Goal: Task Accomplishment & Management: Manage account settings

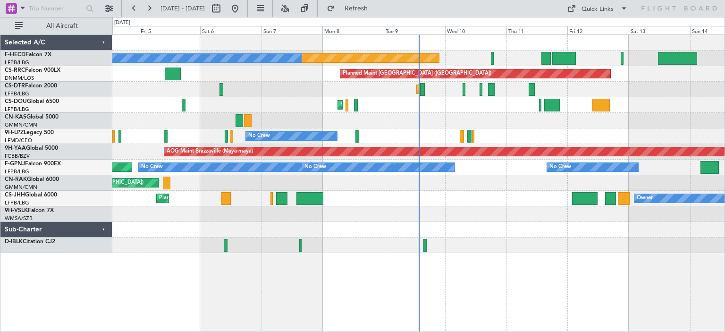
click at [563, 104] on div "Planned Maint [GEOGRAPHIC_DATA] ([GEOGRAPHIC_DATA]) No Crew No Crew No Crew Pla…" at bounding box center [418, 144] width 612 height 218
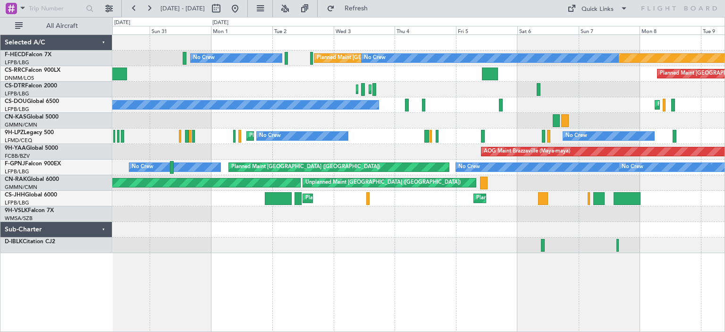
click at [422, 77] on div "Planned Maint [GEOGRAPHIC_DATA] ([GEOGRAPHIC_DATA]) Planned Maint [GEOGRAPHIC_D…" at bounding box center [418, 74] width 612 height 16
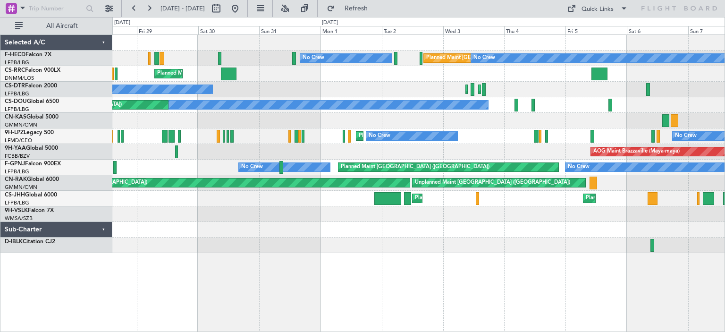
click at [451, 67] on div "Planned Maint [GEOGRAPHIC_DATA] ([GEOGRAPHIC_DATA]) No Crew No Crew Planned Mai…" at bounding box center [418, 144] width 612 height 218
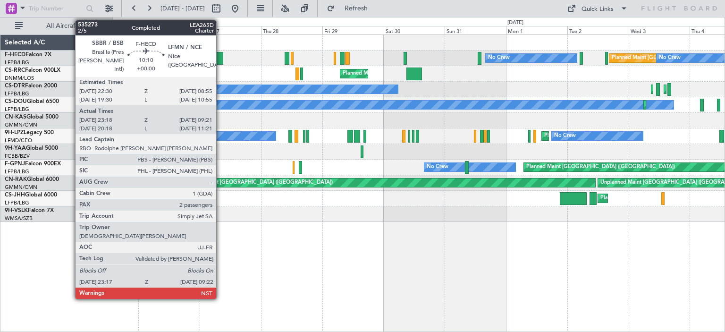
click at [220, 59] on div at bounding box center [210, 58] width 26 height 13
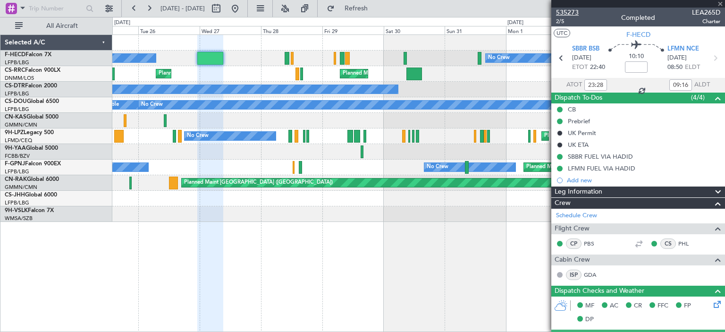
click at [572, 13] on span "535273" at bounding box center [567, 13] width 23 height 10
click at [721, 6] on span at bounding box center [719, 4] width 9 height 8
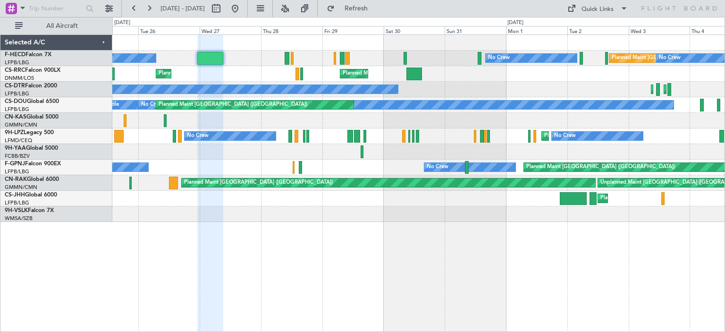
type input "0"
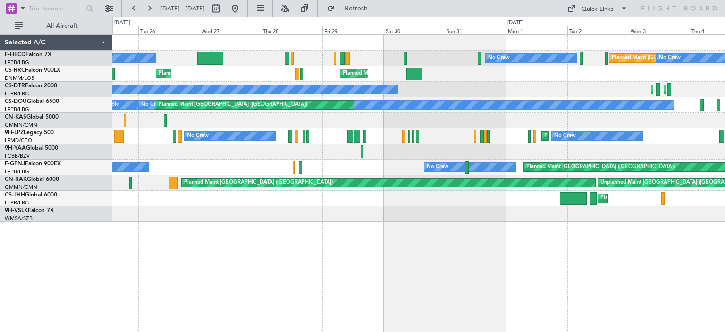
click at [0, 117] on div "Planned Maint [GEOGRAPHIC_DATA] ([GEOGRAPHIC_DATA]) No Crew No Crew No Crew Pla…" at bounding box center [362, 174] width 725 height 315
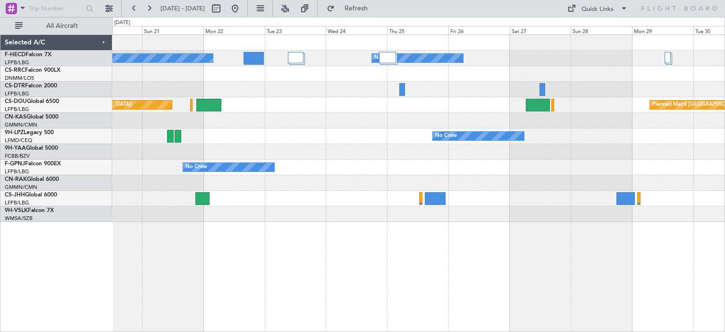
click at [262, 79] on div at bounding box center [418, 74] width 612 height 16
click at [156, 94] on div at bounding box center [418, 90] width 612 height 16
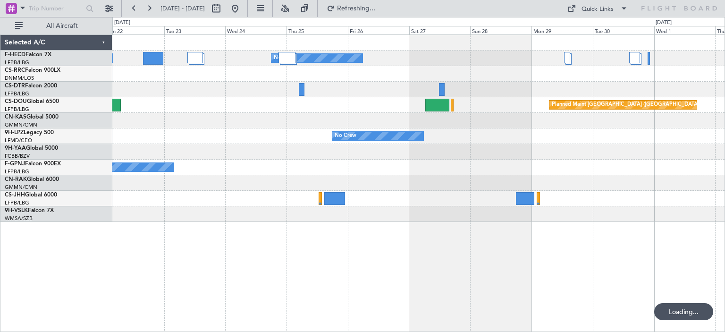
click at [440, 91] on div "No Crew No Crew No Crew Planned Maint [GEOGRAPHIC_DATA] ([GEOGRAPHIC_DATA]) Pla…" at bounding box center [418, 128] width 612 height 187
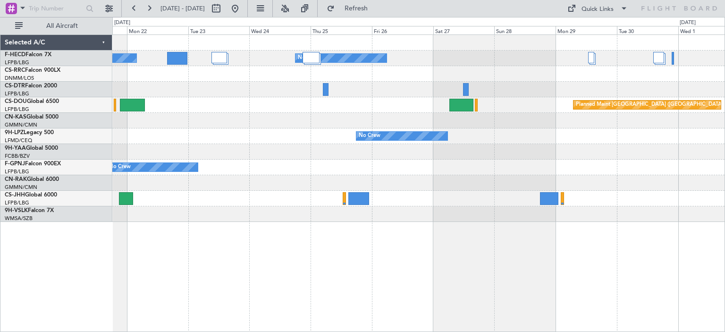
click at [142, 100] on div "No Crew No Crew No Crew Planned Maint [GEOGRAPHIC_DATA] ([GEOGRAPHIC_DATA]) Pla…" at bounding box center [418, 128] width 612 height 187
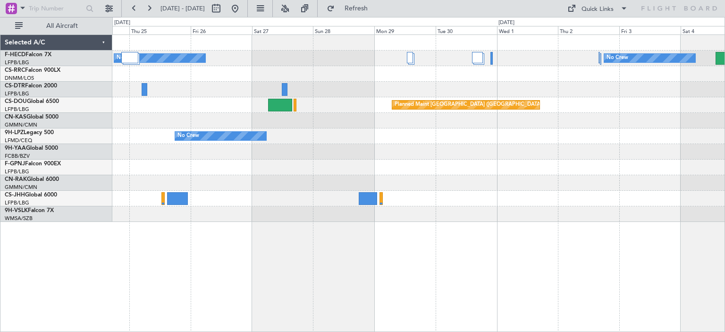
click at [608, 78] on div at bounding box center [418, 74] width 612 height 16
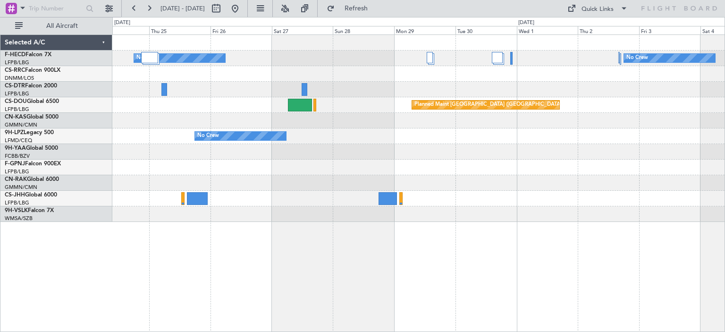
click at [448, 75] on div at bounding box center [418, 74] width 612 height 16
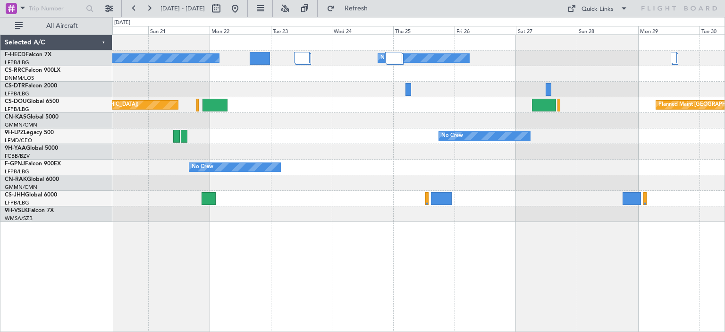
click at [591, 102] on div "Planned Maint [GEOGRAPHIC_DATA] ([GEOGRAPHIC_DATA]) Planned Maint [GEOGRAPHIC_D…" at bounding box center [418, 105] width 612 height 16
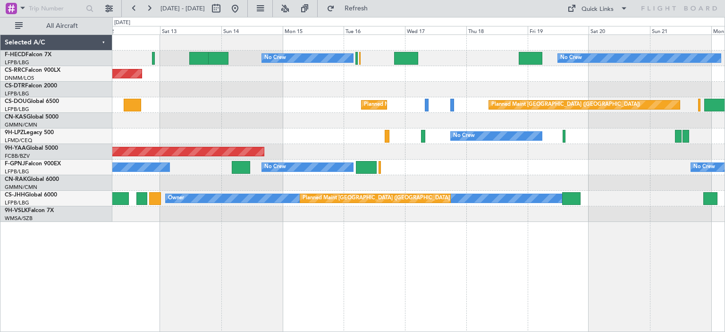
click at [540, 82] on div at bounding box center [418, 90] width 612 height 16
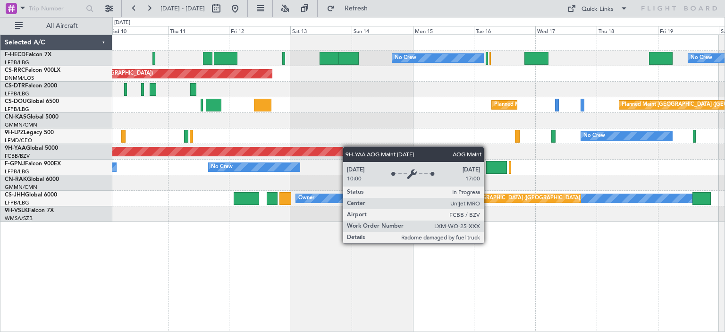
click at [364, 147] on div "No Crew No Crew Planned Maint [GEOGRAPHIC_DATA] ([GEOGRAPHIC_DATA]) No Crew Pla…" at bounding box center [418, 128] width 612 height 187
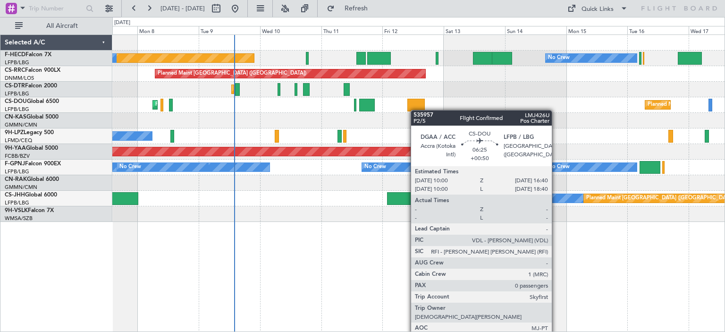
click at [425, 111] on div "Planned Maint [GEOGRAPHIC_DATA] ([GEOGRAPHIC_DATA]) Planned Maint [GEOGRAPHIC_D…" at bounding box center [418, 105] width 612 height 16
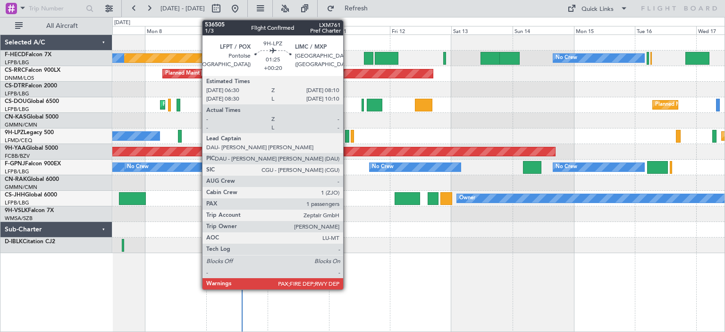
click at [347, 134] on div at bounding box center [347, 136] width 5 height 13
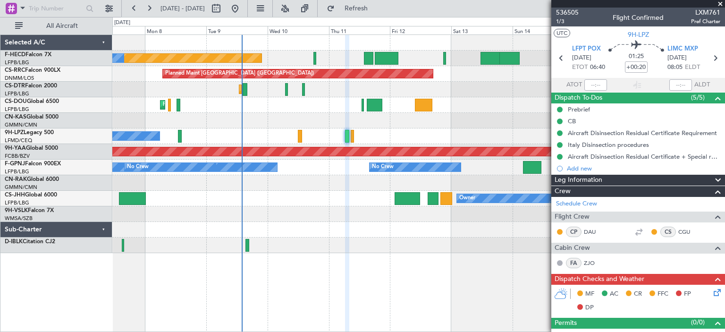
scroll to position [236, 0]
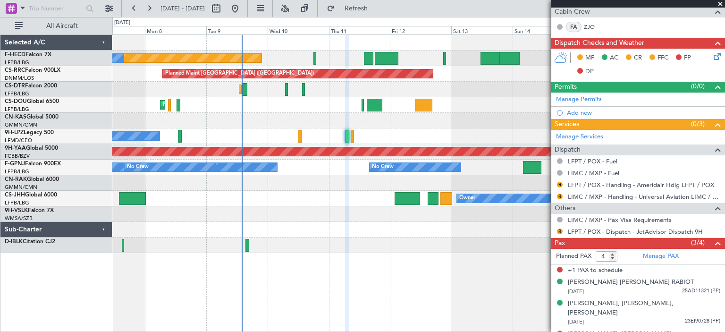
click at [719, 6] on span at bounding box center [719, 4] width 9 height 8
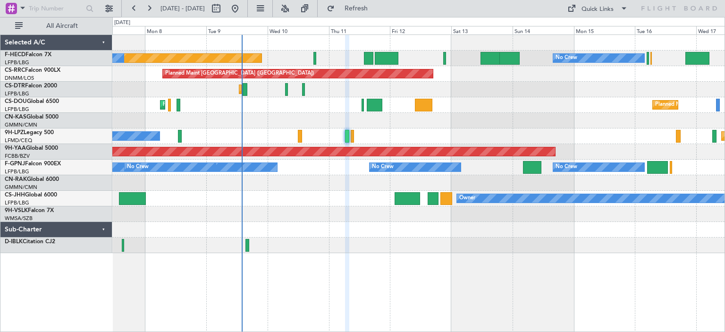
type input "0"
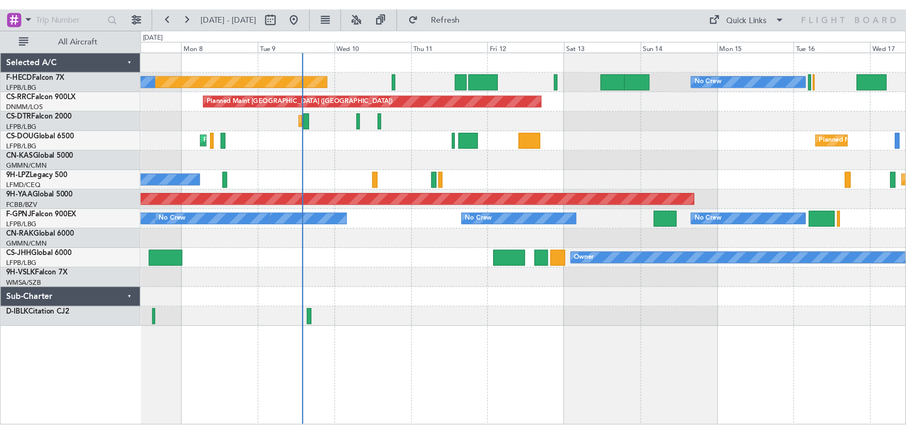
scroll to position [0, 0]
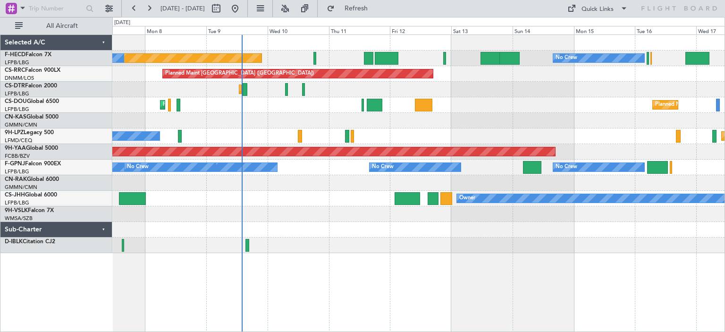
click at [345, 146] on div "Planned Maint [GEOGRAPHIC_DATA] ([GEOGRAPHIC_DATA]) No Crew No Crew No Crew Pla…" at bounding box center [418, 144] width 612 height 218
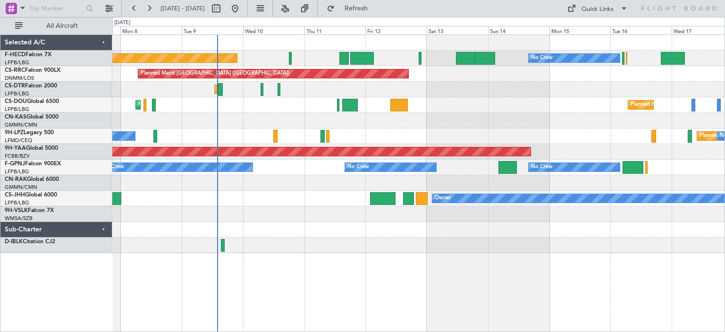
click at [359, 218] on div at bounding box center [418, 214] width 612 height 16
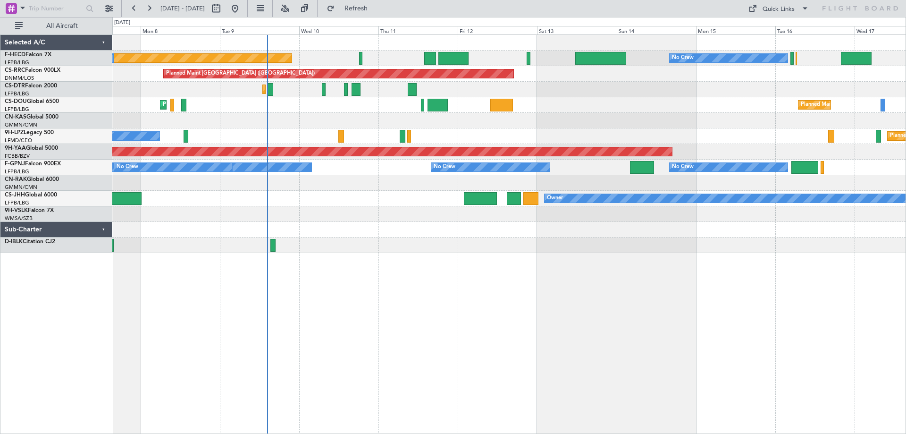
click at [152, 172] on div "Planned Maint [GEOGRAPHIC_DATA] ([GEOGRAPHIC_DATA]) No Crew No Crew No Crew Pla…" at bounding box center [508, 144] width 793 height 218
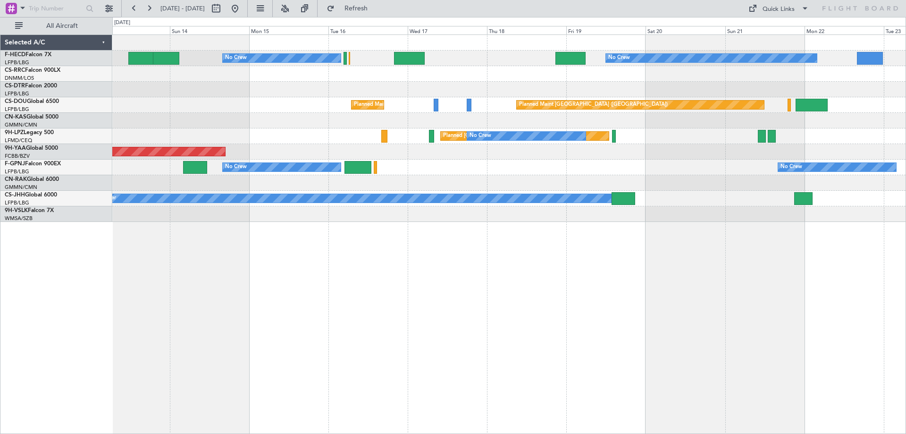
click at [226, 158] on div "No Crew No Crew No Crew Planned Maint [GEOGRAPHIC_DATA] ([GEOGRAPHIC_DATA]) Pla…" at bounding box center [508, 128] width 793 height 187
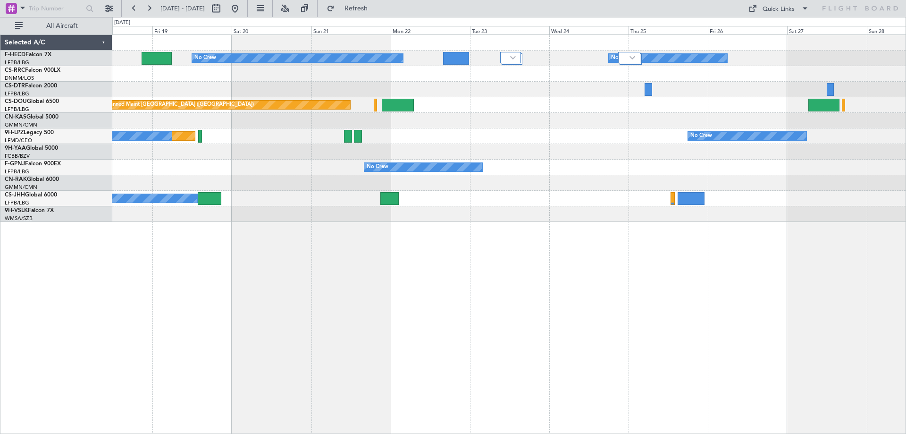
click at [252, 123] on div "No Crew No Crew No Crew Planned Maint [GEOGRAPHIC_DATA] ([GEOGRAPHIC_DATA]) Pla…" at bounding box center [508, 128] width 793 height 187
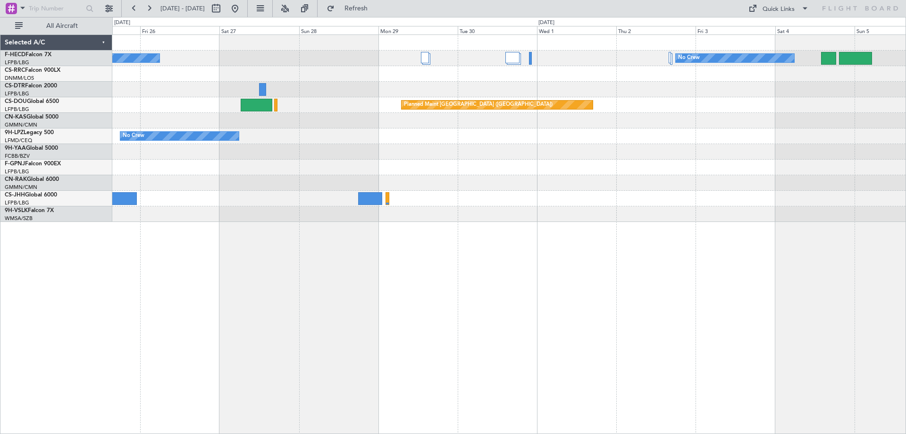
click at [159, 156] on div "No Crew No Crew Planned Maint [GEOGRAPHIC_DATA] ([GEOGRAPHIC_DATA]) No Crew Pla…" at bounding box center [508, 128] width 793 height 187
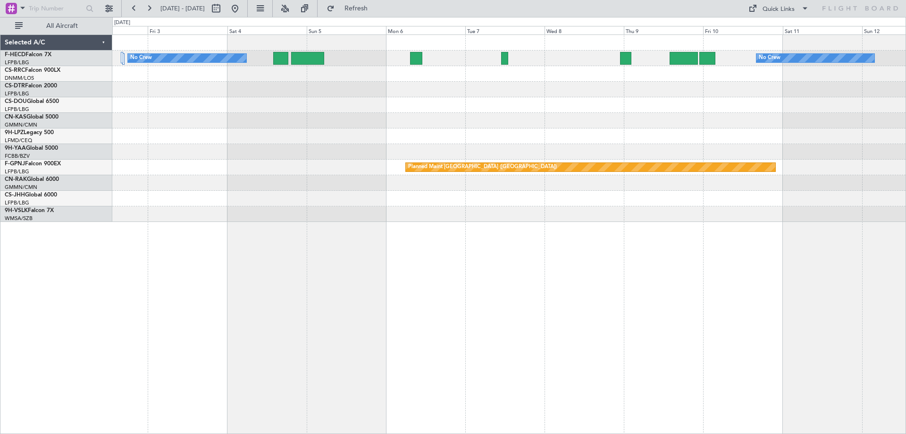
click at [389, 142] on div "No Crew No Crew Planned Maint [GEOGRAPHIC_DATA] ([GEOGRAPHIC_DATA]) Planned Mai…" at bounding box center [508, 128] width 793 height 187
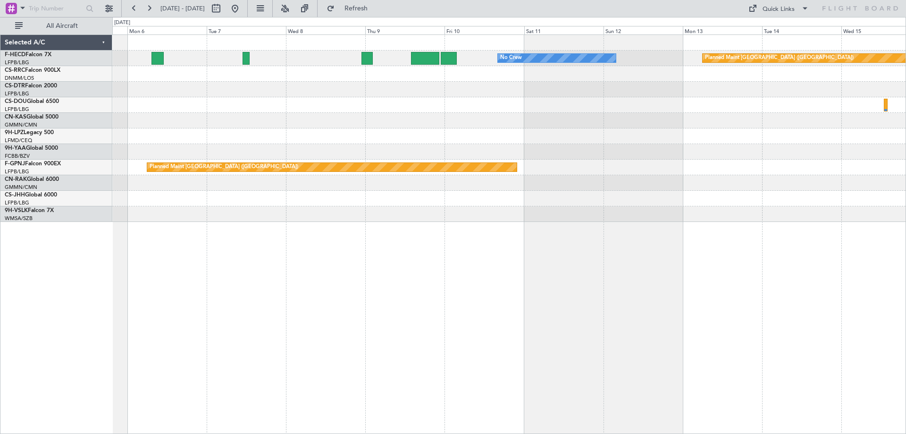
click at [300, 112] on div "No Crew Planned Maint [GEOGRAPHIC_DATA] ([GEOGRAPHIC_DATA]) No Crew Planned Mai…" at bounding box center [508, 128] width 793 height 187
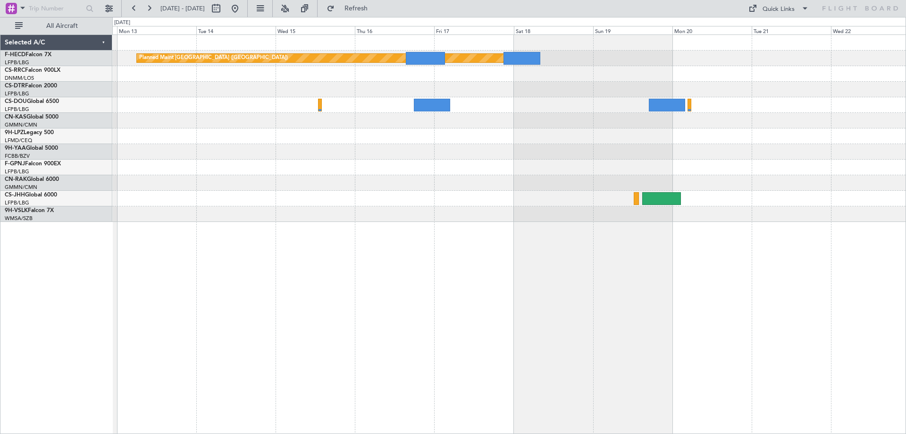
click at [724, 74] on div "Planned Maint [GEOGRAPHIC_DATA] ([GEOGRAPHIC_DATA]) No Crew Planned Maint [GEOG…" at bounding box center [508, 128] width 793 height 187
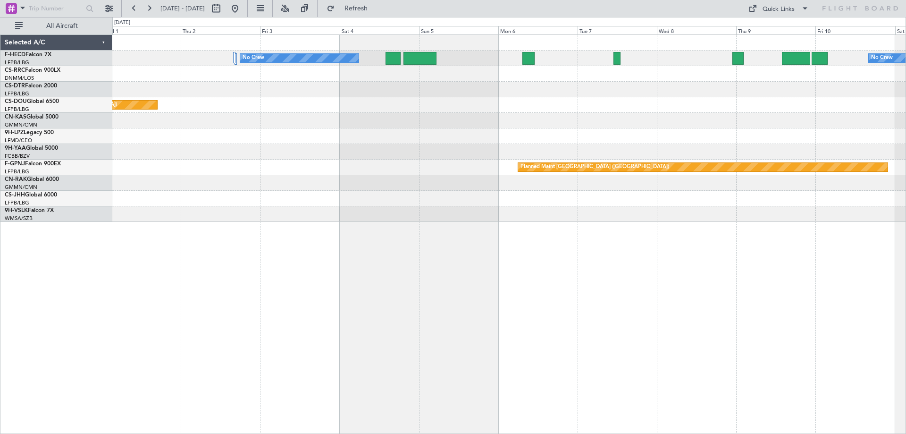
click at [621, 85] on div at bounding box center [508, 90] width 793 height 16
click at [471, 93] on div at bounding box center [508, 90] width 793 height 16
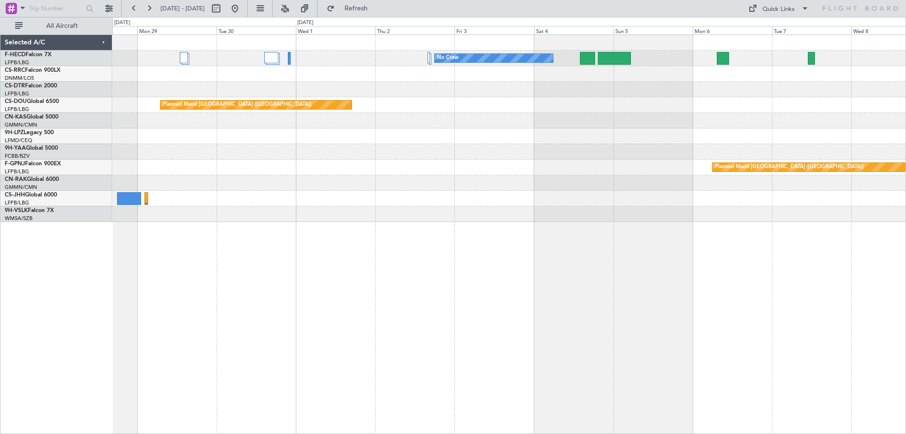
click at [609, 95] on div at bounding box center [508, 90] width 793 height 16
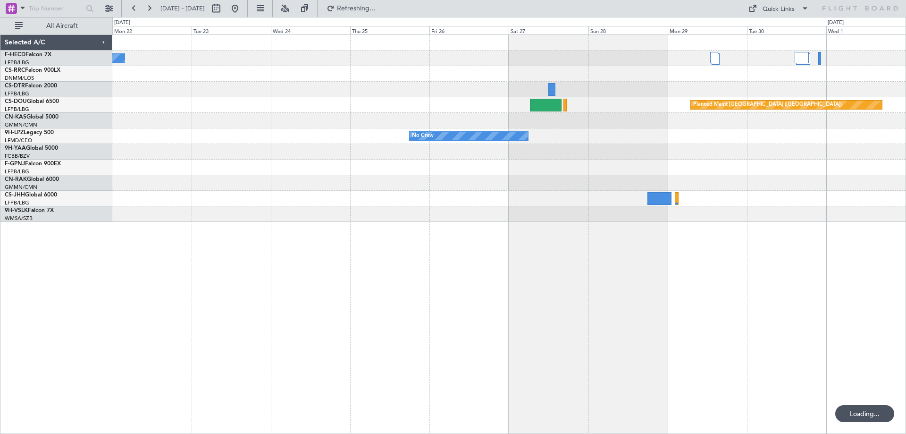
click at [625, 88] on div at bounding box center [508, 90] width 793 height 16
click at [600, 83] on div at bounding box center [508, 90] width 793 height 16
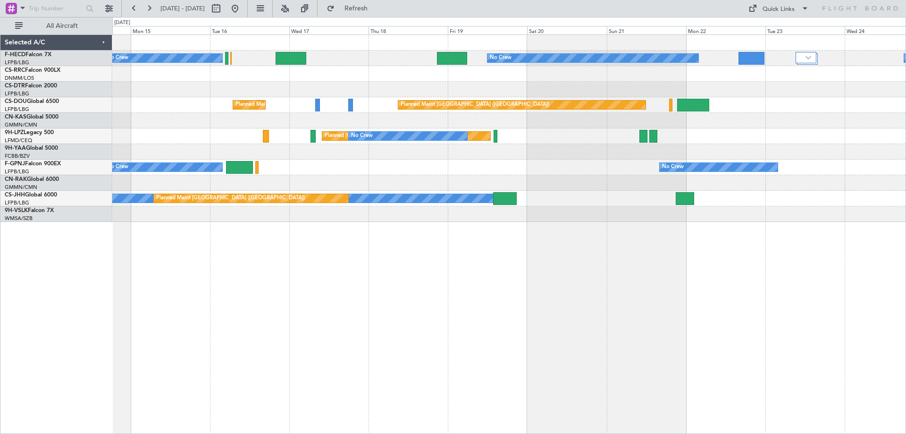
click at [665, 113] on div at bounding box center [508, 121] width 793 height 16
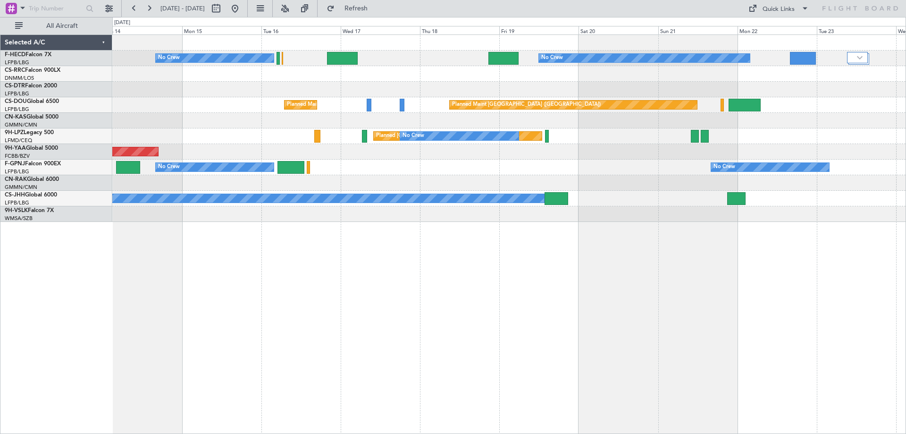
click at [724, 117] on div "No Crew No Crew No Crew Planned Maint [GEOGRAPHIC_DATA] ([GEOGRAPHIC_DATA]) Pla…" at bounding box center [508, 128] width 793 height 187
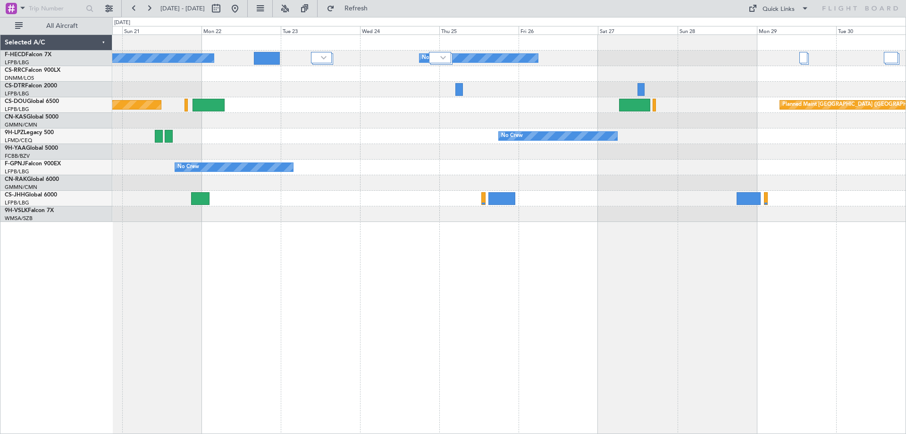
click at [341, 159] on div at bounding box center [508, 152] width 793 height 16
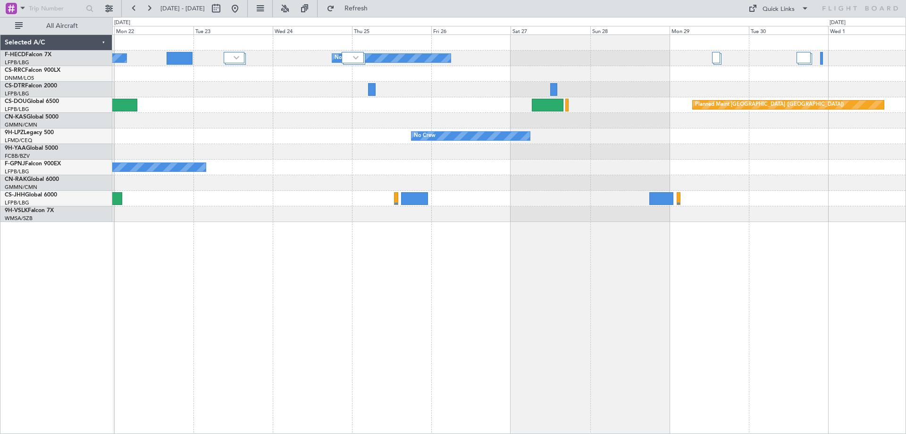
click at [351, 152] on div "No Crew No Crew No Crew Planned Maint [GEOGRAPHIC_DATA] ([GEOGRAPHIC_DATA]) Pla…" at bounding box center [508, 128] width 793 height 187
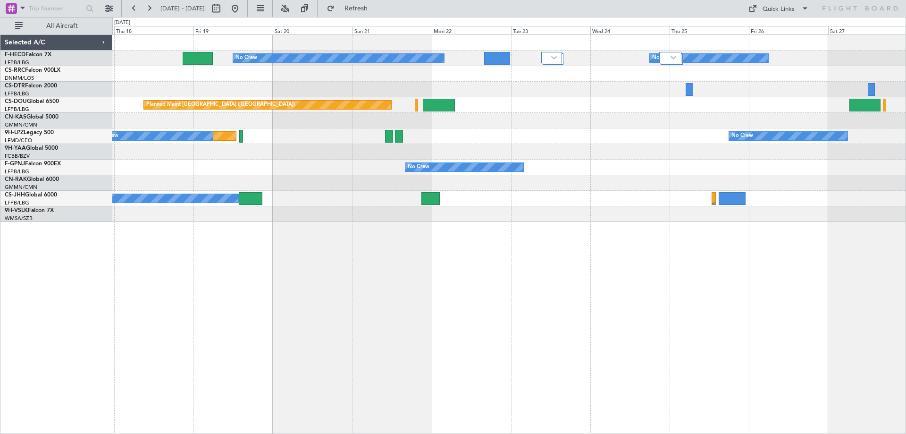
click at [724, 189] on div "No Crew No Crew No Crew Planned Maint [GEOGRAPHIC_DATA] ([GEOGRAPHIC_DATA]) Pla…" at bounding box center [508, 128] width 793 height 187
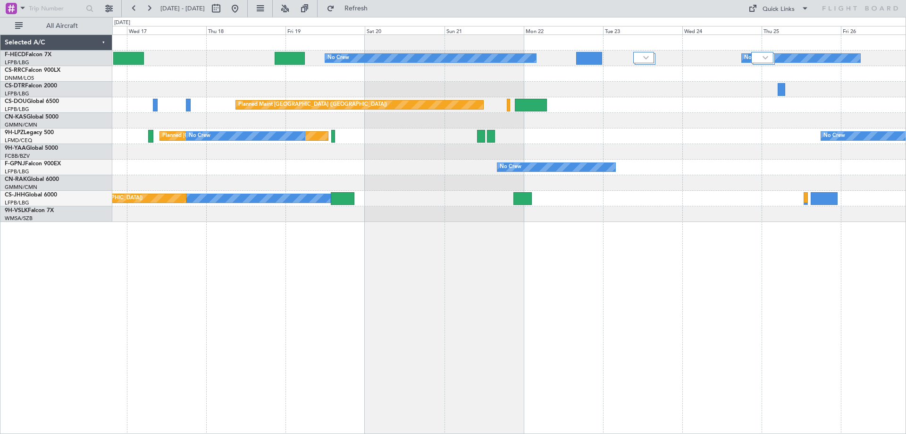
click at [637, 163] on div "No Crew No Crew No Crew Planned Maint [GEOGRAPHIC_DATA] ([GEOGRAPHIC_DATA]) Pla…" at bounding box center [508, 128] width 793 height 187
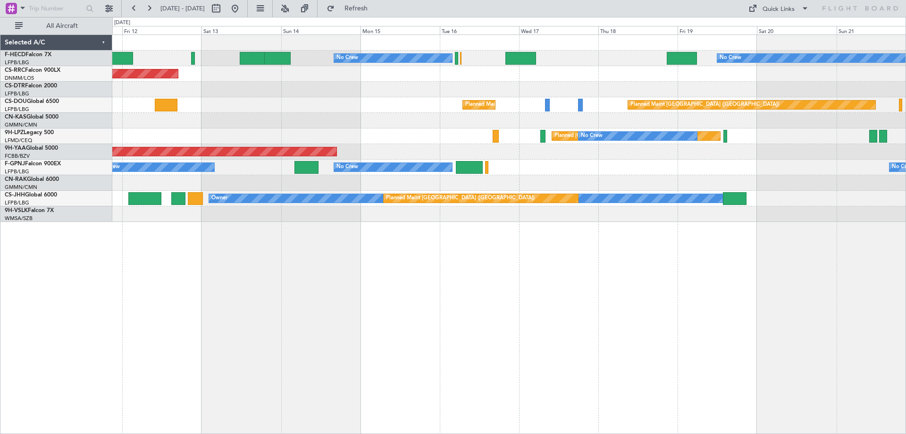
click at [581, 115] on div "No Crew No Crew Planned Maint [GEOGRAPHIC_DATA] ([GEOGRAPHIC_DATA]) Planned Mai…" at bounding box center [508, 128] width 793 height 187
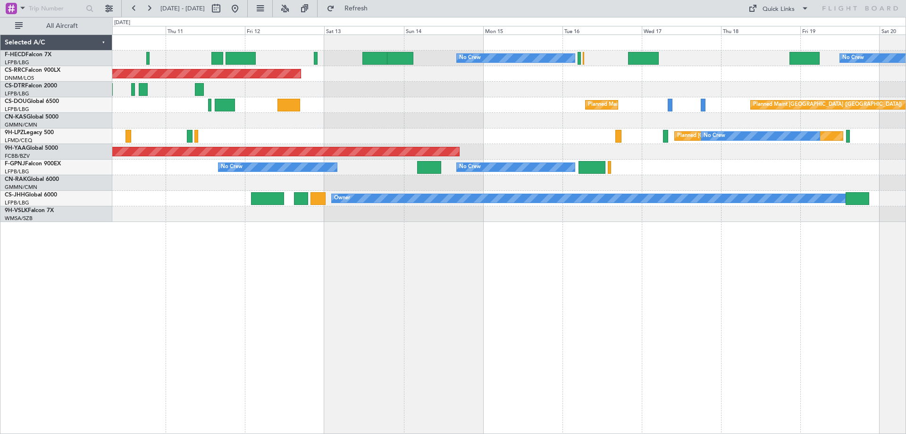
click at [530, 97] on div "No Crew No Crew Planned Maint [GEOGRAPHIC_DATA] ([GEOGRAPHIC_DATA]) Planned Mai…" at bounding box center [508, 128] width 793 height 187
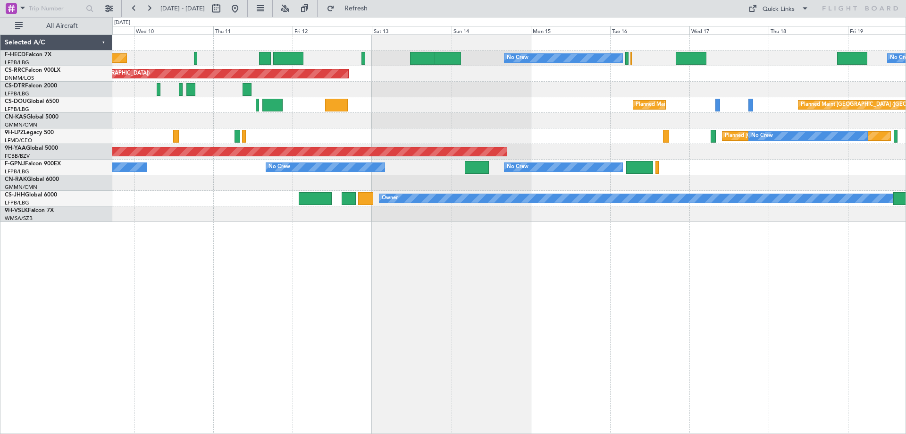
click at [617, 113] on div "No Crew No Crew Planned Maint [GEOGRAPHIC_DATA] ([GEOGRAPHIC_DATA]) No Crew Pla…" at bounding box center [508, 128] width 793 height 187
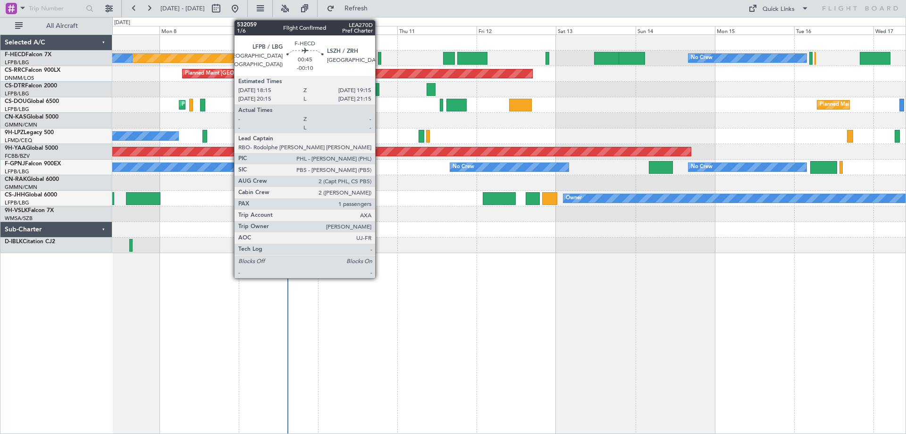
click at [379, 59] on div at bounding box center [380, 58] width 4 height 13
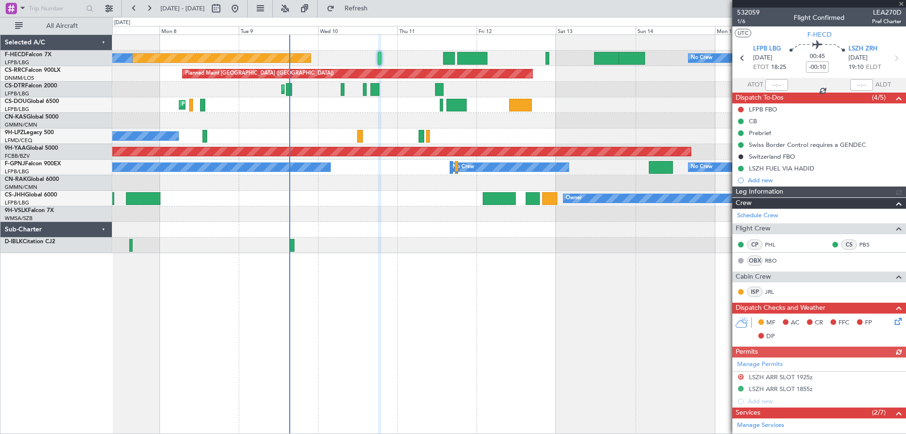
click at [397, 124] on div at bounding box center [508, 121] width 793 height 16
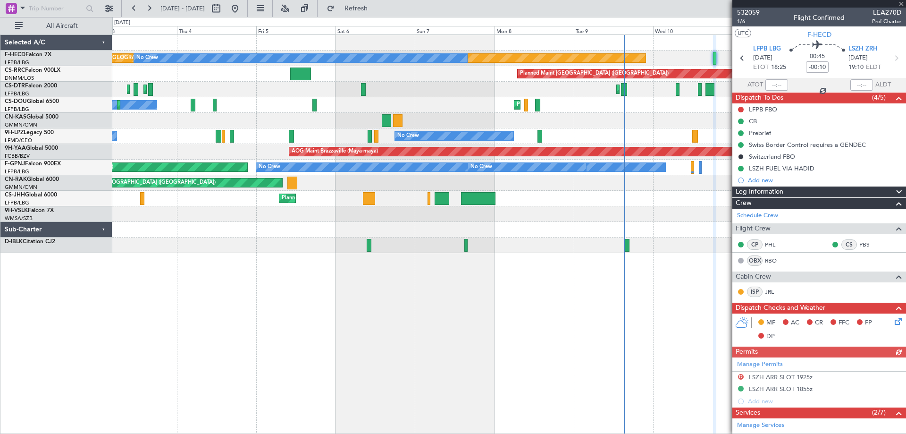
click at [432, 125] on div at bounding box center [508, 121] width 793 height 16
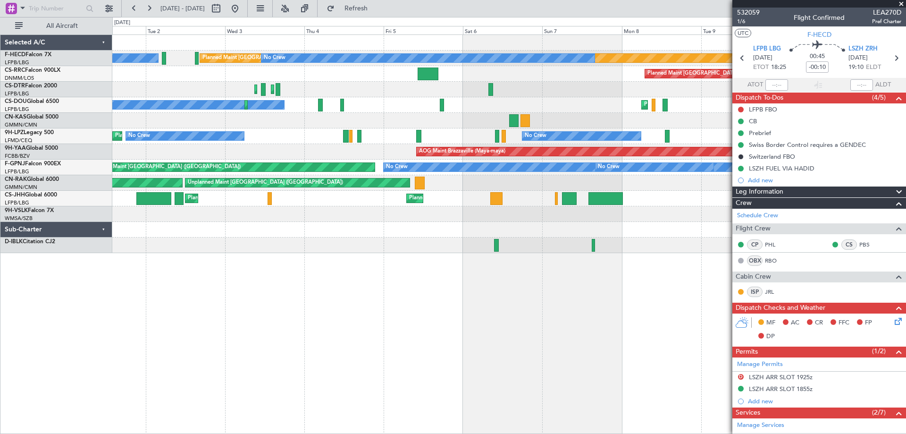
click at [444, 125] on div at bounding box center [508, 121] width 793 height 16
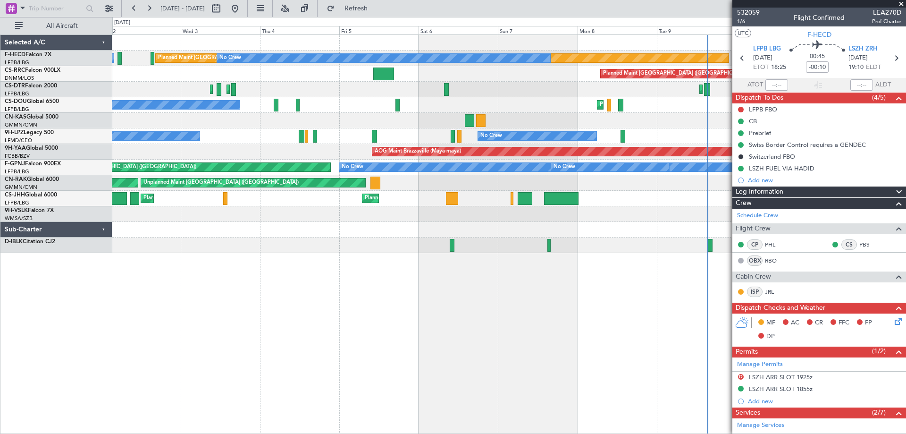
click at [353, 130] on div "Planned Maint [GEOGRAPHIC_DATA] ([GEOGRAPHIC_DATA]) No Crew No Crew Planned Mai…" at bounding box center [508, 144] width 793 height 218
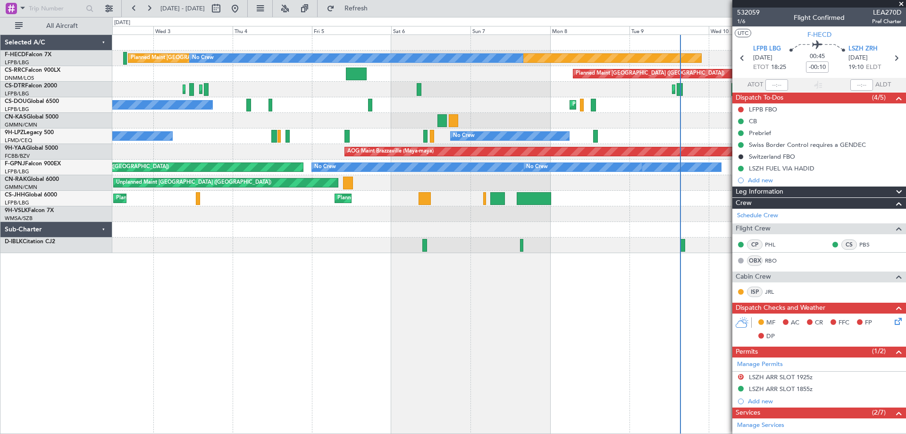
click at [360, 150] on div "Planned Maint [GEOGRAPHIC_DATA] ([GEOGRAPHIC_DATA]) No Crew No Crew No Crew Pla…" at bounding box center [508, 144] width 793 height 218
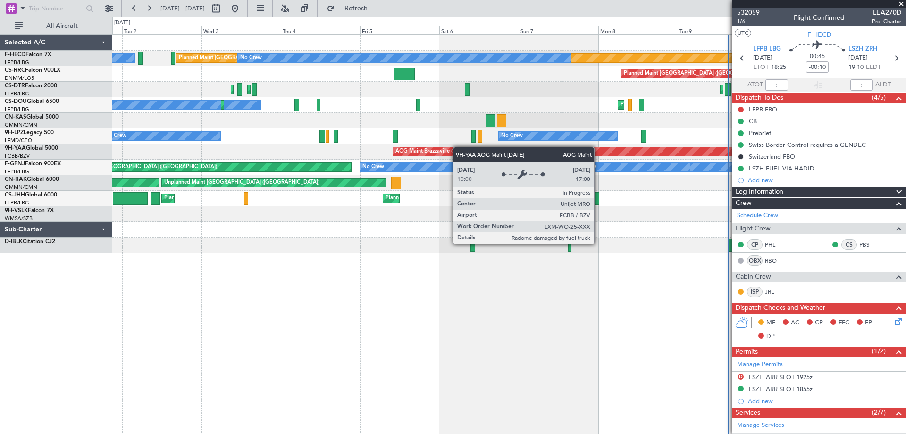
click at [495, 152] on div "Planned Maint [GEOGRAPHIC_DATA] ([GEOGRAPHIC_DATA]) No Crew No Crew Planned Mai…" at bounding box center [508, 144] width 793 height 218
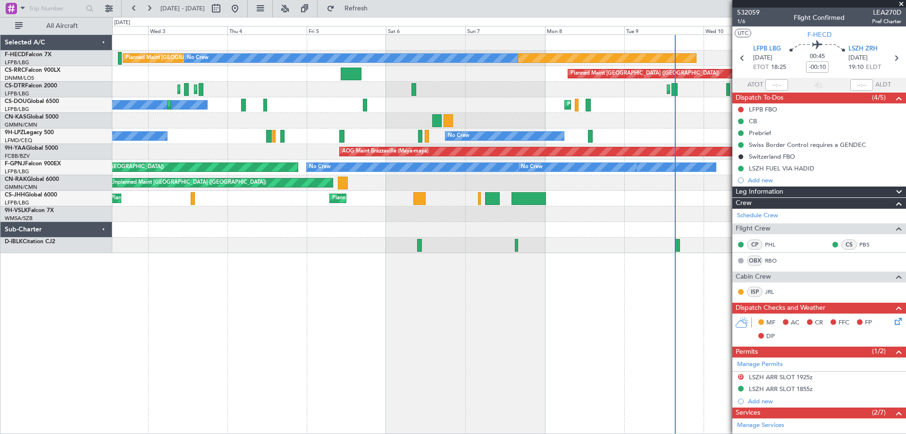
click at [355, 149] on div "AOG Maint Brazzaville (Maya-maya)" at bounding box center [508, 152] width 793 height 16
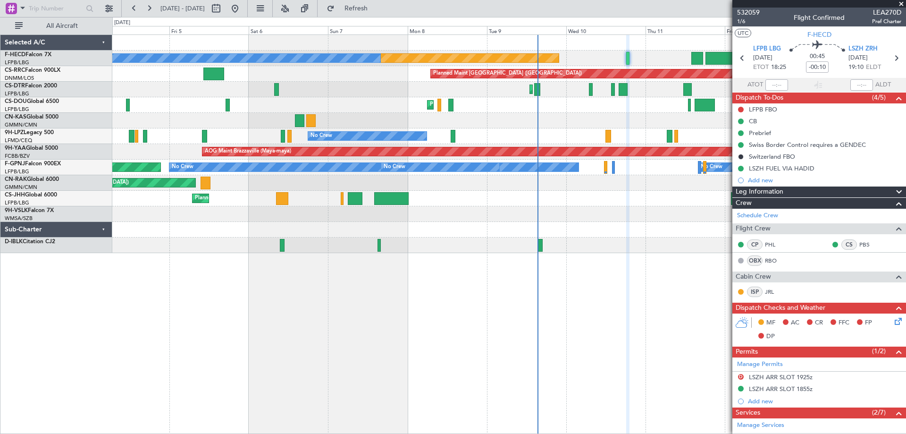
click at [396, 131] on div "Planned Maint [GEOGRAPHIC_DATA] ([GEOGRAPHIC_DATA]) No Crew No Crew No Crew Pla…" at bounding box center [508, 144] width 793 height 218
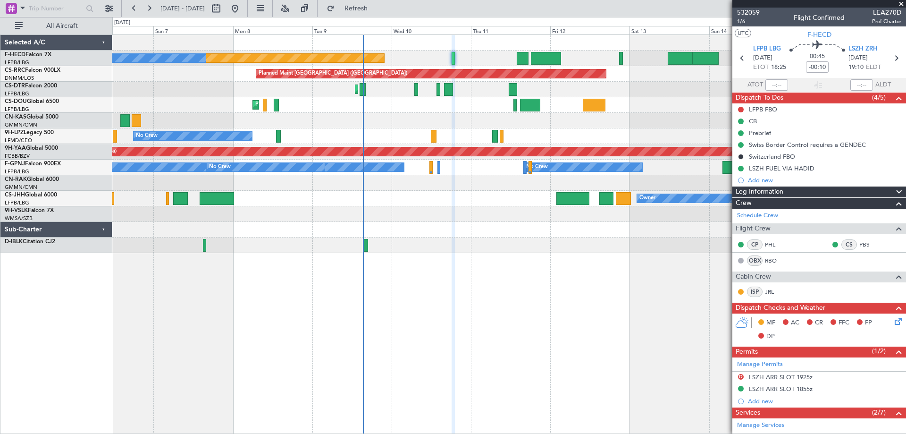
click at [434, 131] on div "Planned Maint [GEOGRAPHIC_DATA] ([GEOGRAPHIC_DATA]) No Crew No Crew Planned Mai…" at bounding box center [508, 144] width 793 height 218
